Goal: Task Accomplishment & Management: Complete application form

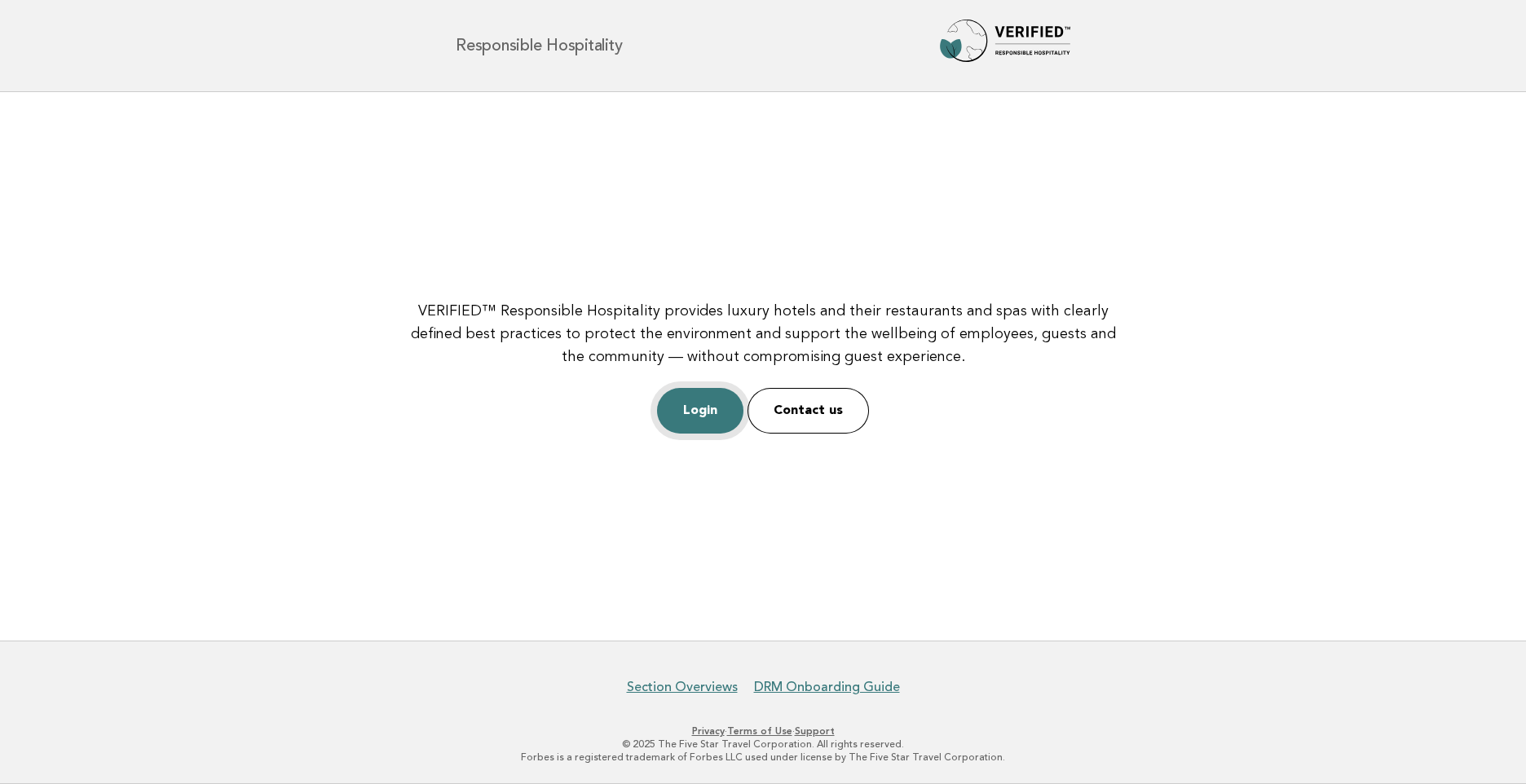
click at [710, 412] on link "Login" at bounding box center [700, 410] width 86 height 45
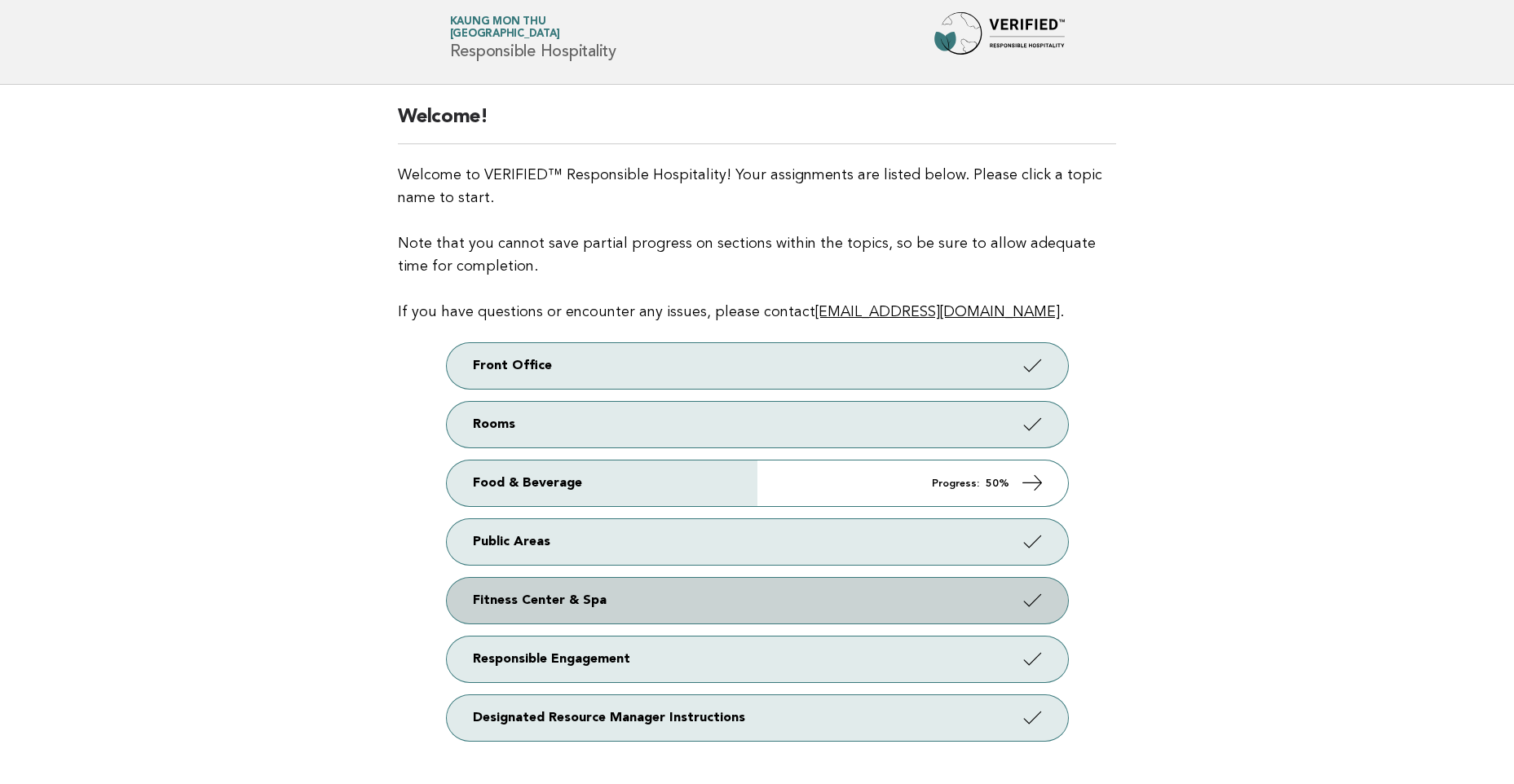
scroll to position [31, 0]
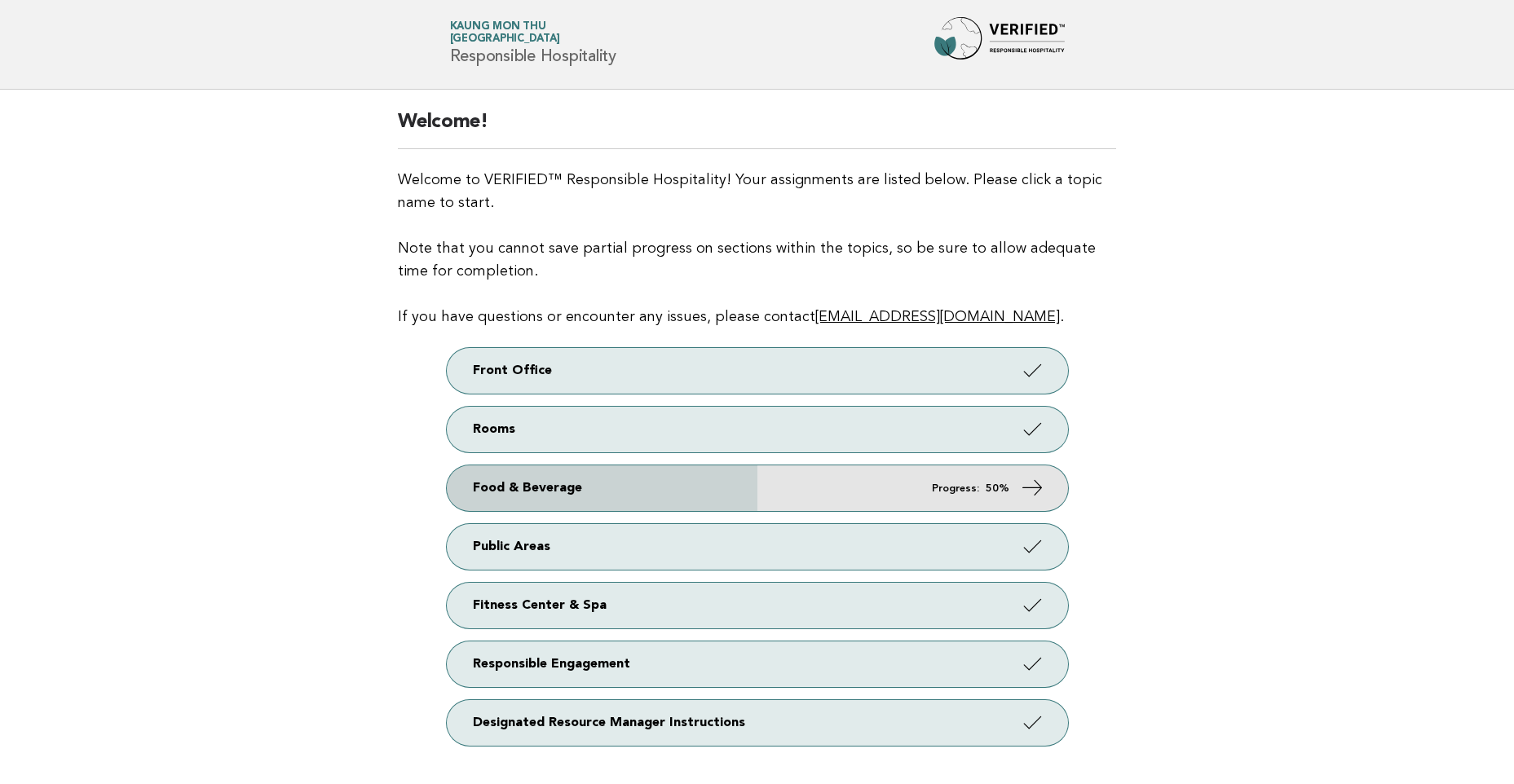
click at [833, 493] on link "Food & Beverage Progress: 50%" at bounding box center [758, 488] width 622 height 45
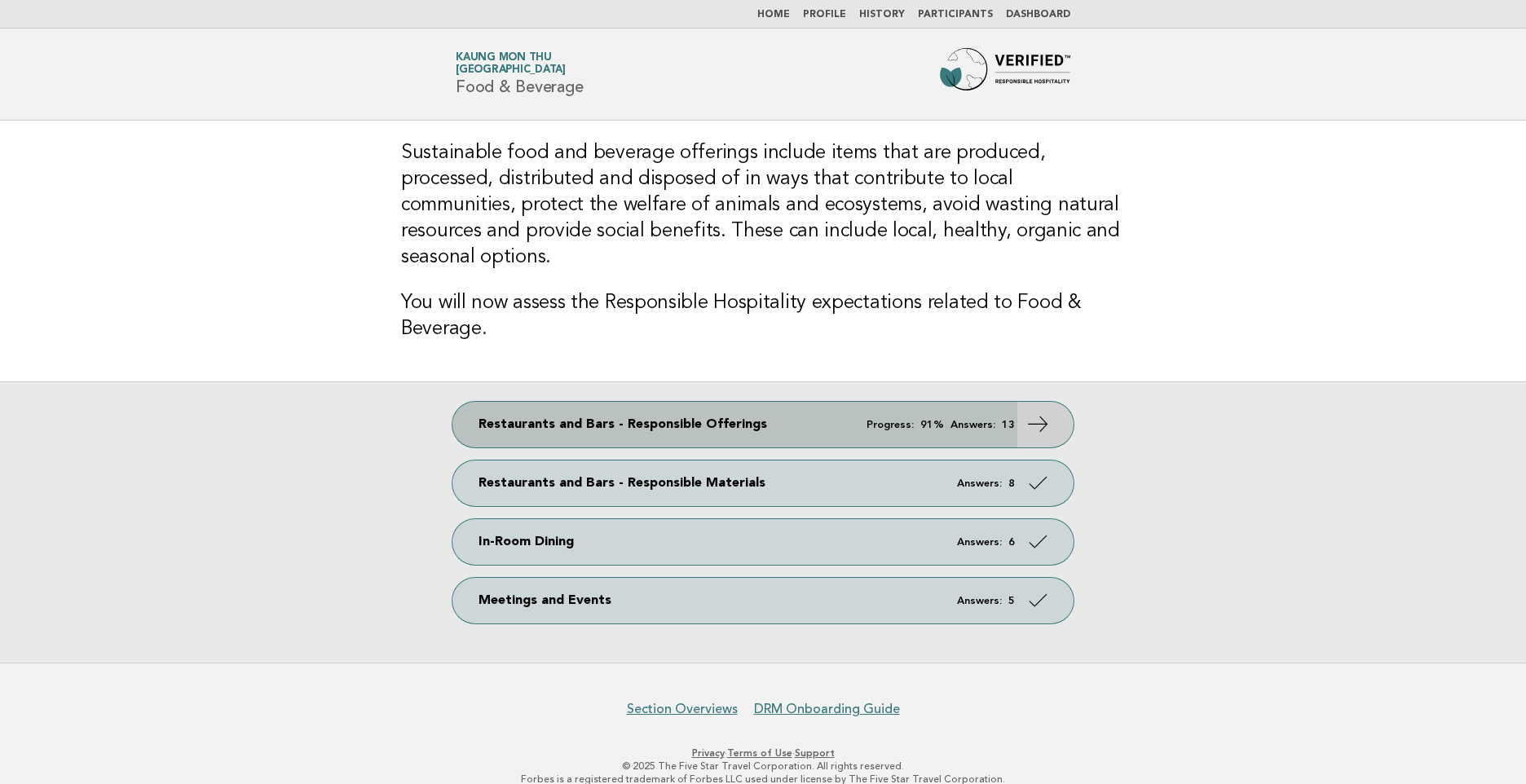
click at [991, 419] on em "Answers:" at bounding box center [973, 425] width 45 height 10
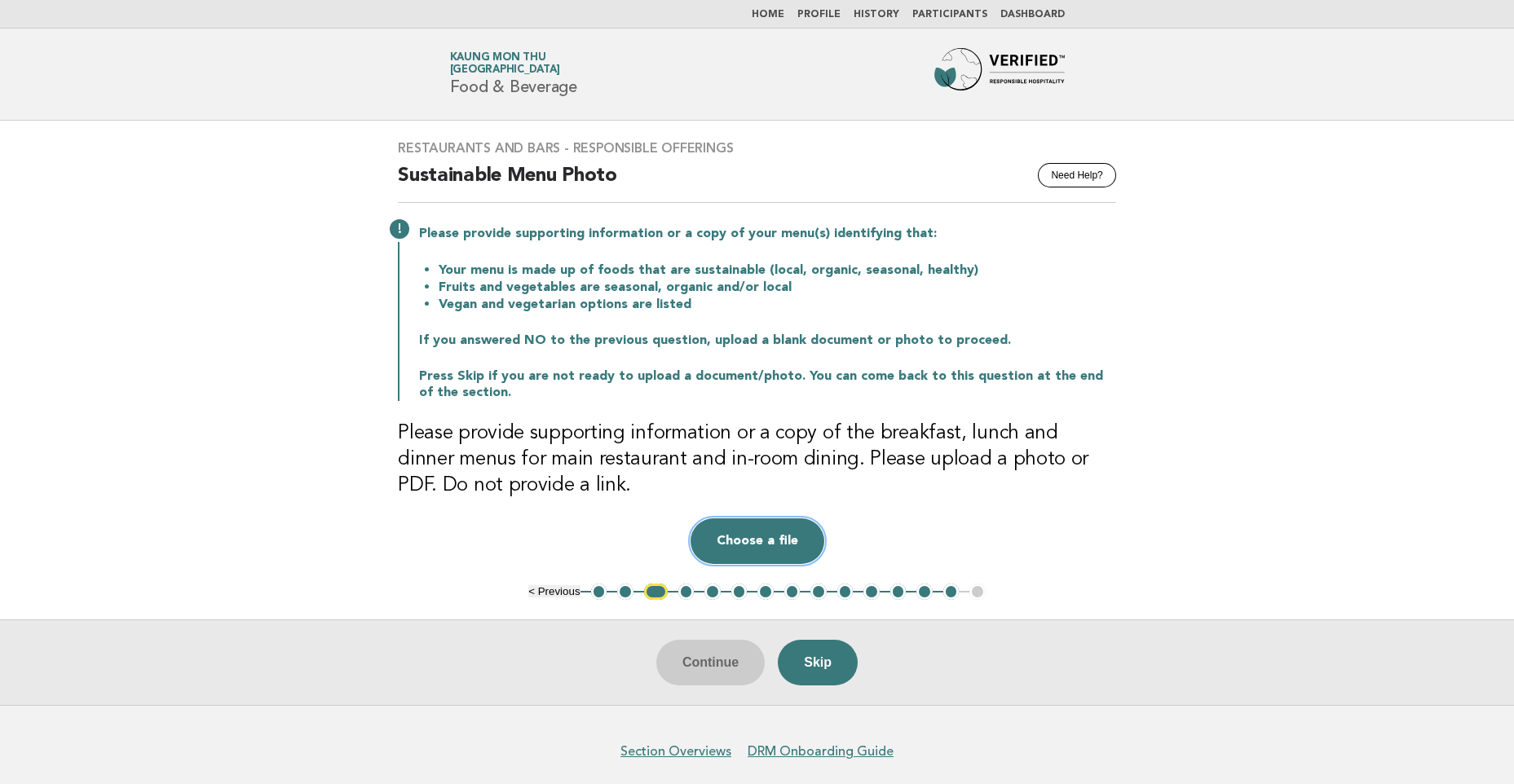
click at [753, 538] on button "Choose a file" at bounding box center [757, 541] width 134 height 45
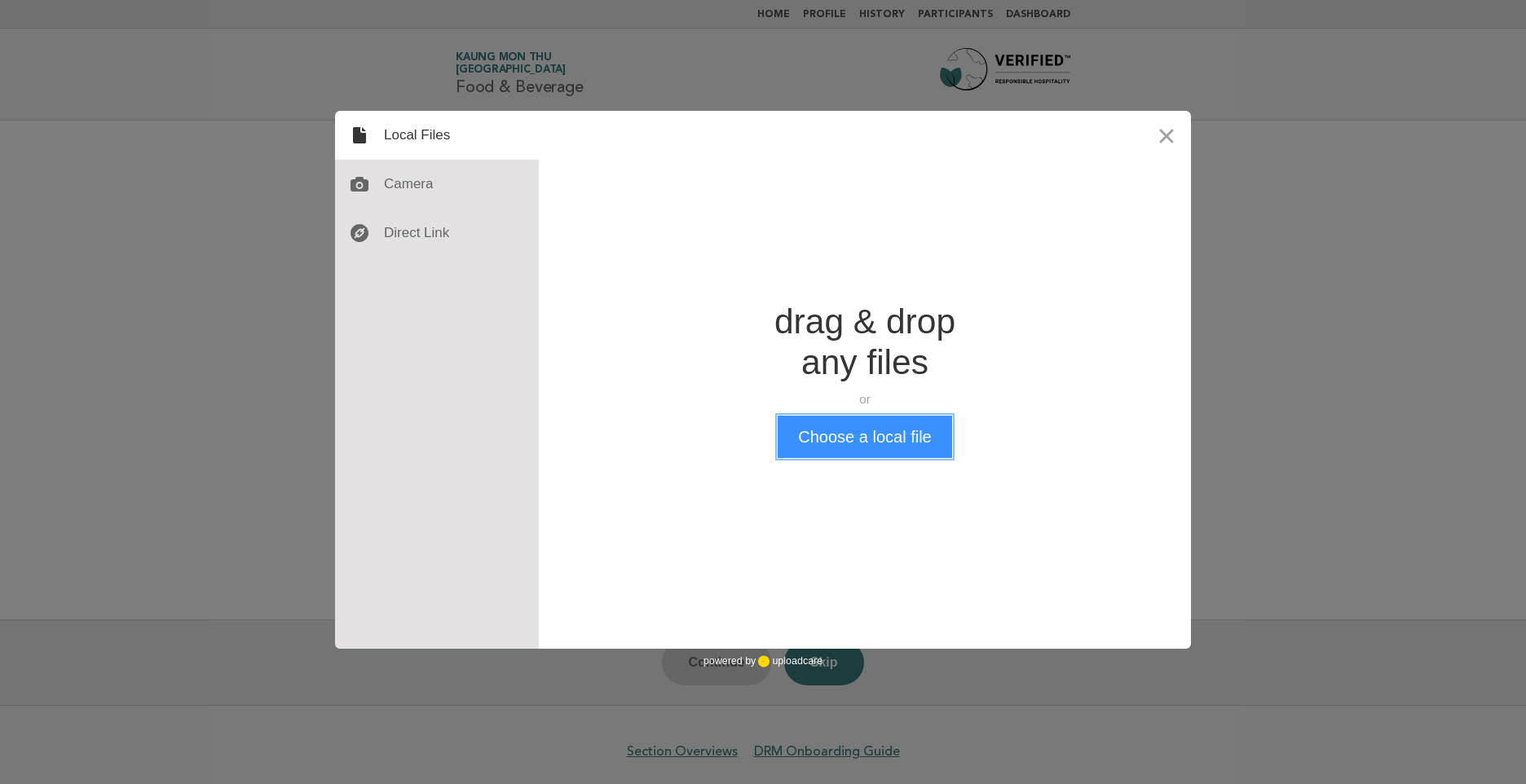
click at [843, 441] on button "Choose a local file" at bounding box center [864, 437] width 174 height 43
